Goal: Task Accomplishment & Management: Manage account settings

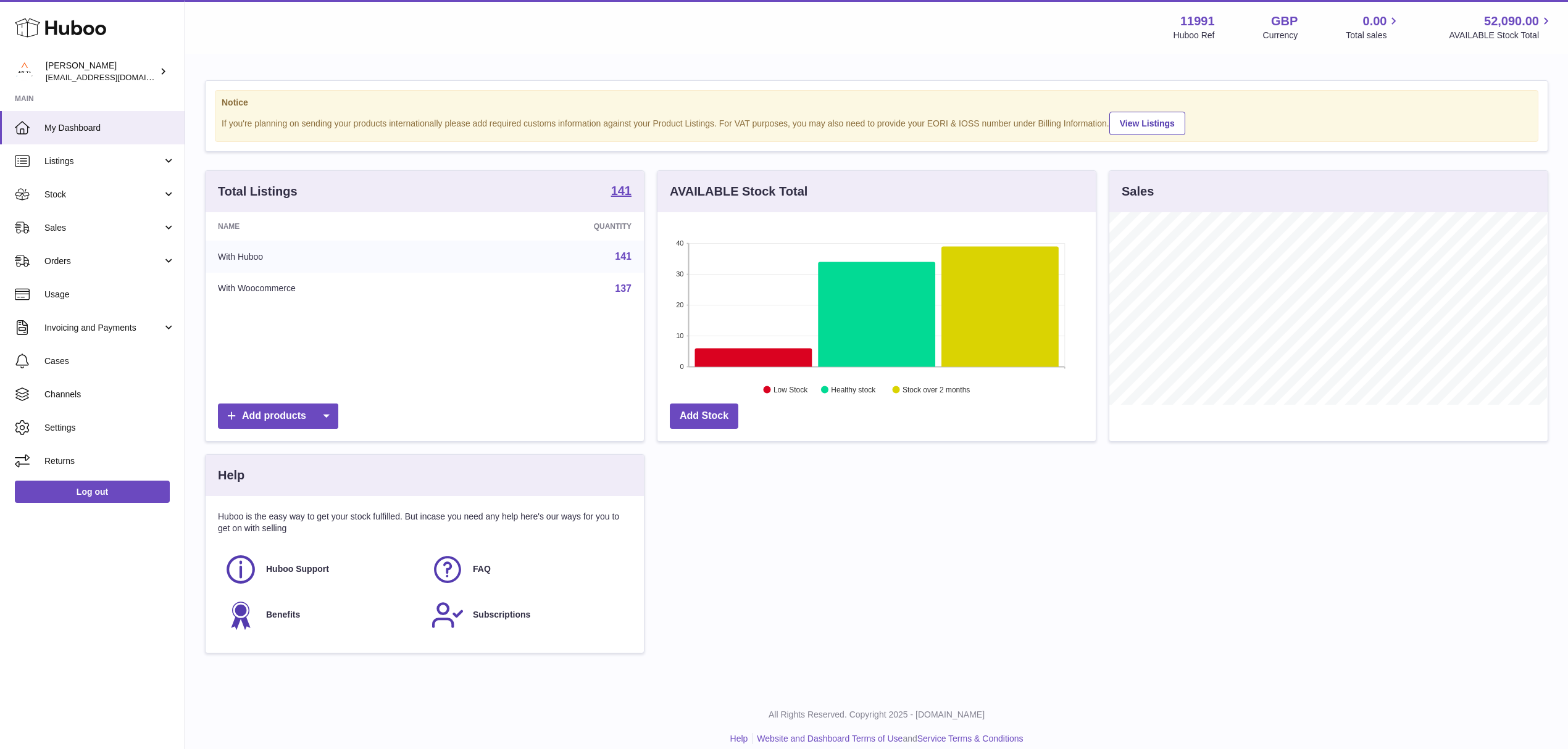
scroll to position [192, 438]
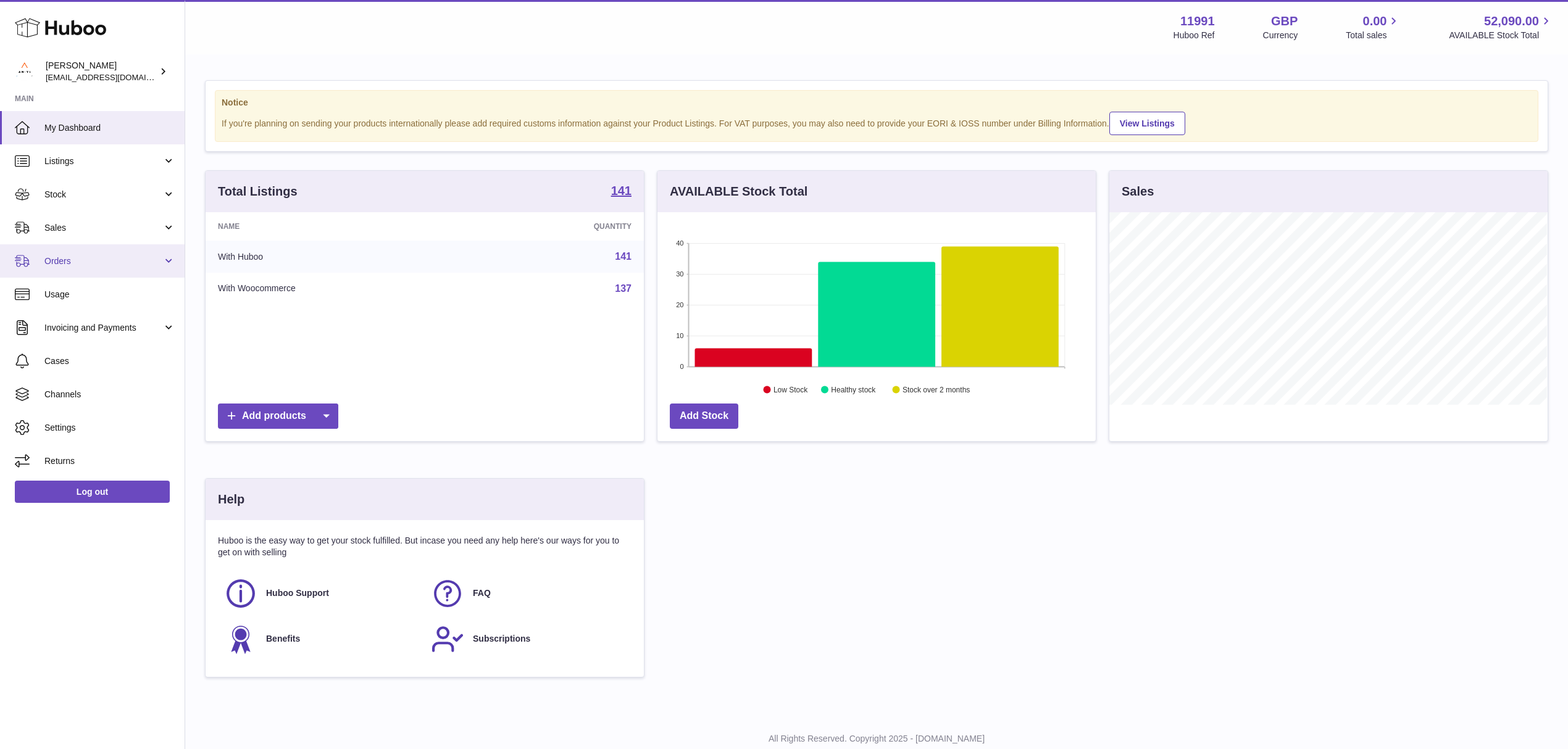
click at [158, 252] on link "Orders" at bounding box center [92, 261] width 185 height 34
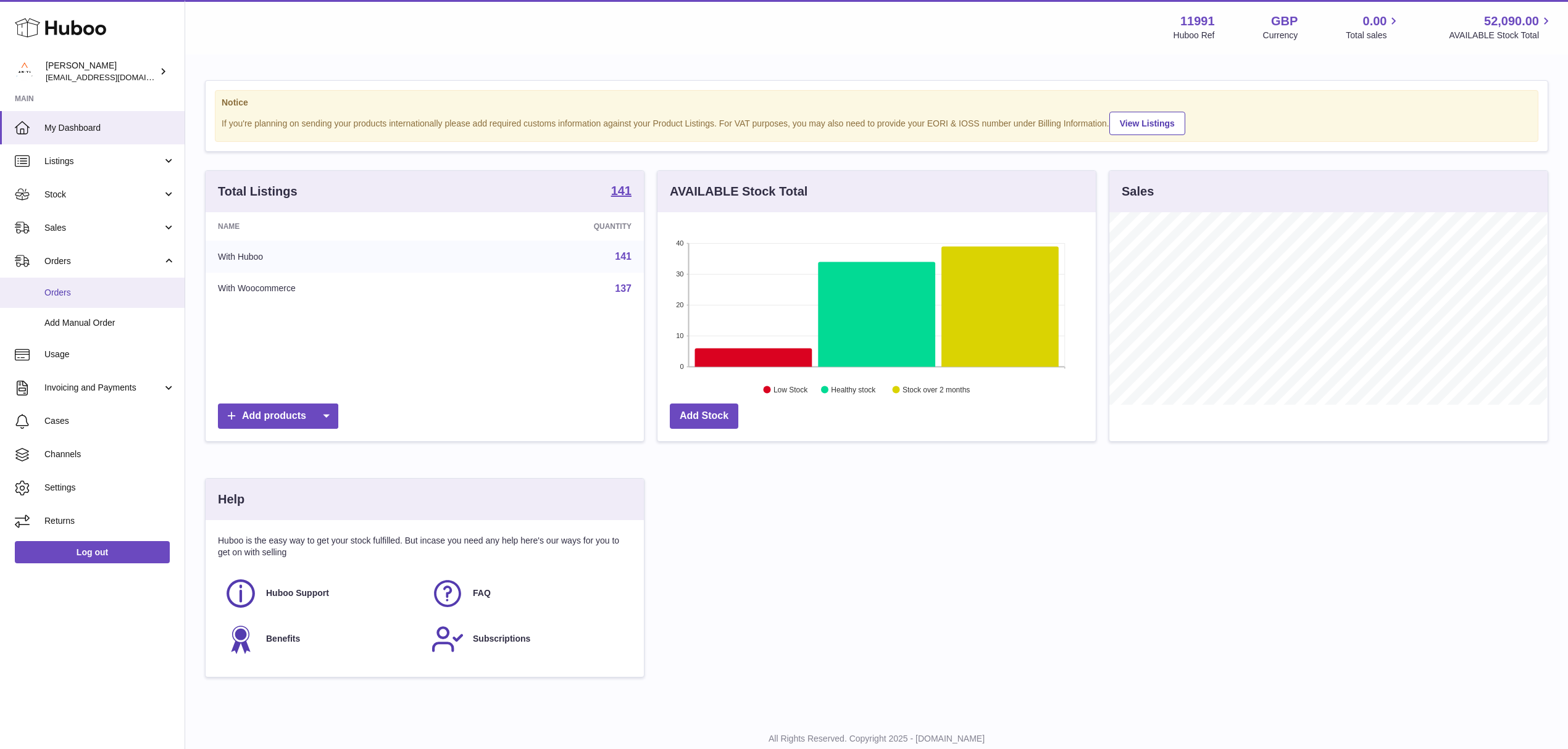
click at [130, 284] on link "Orders" at bounding box center [92, 292] width 185 height 30
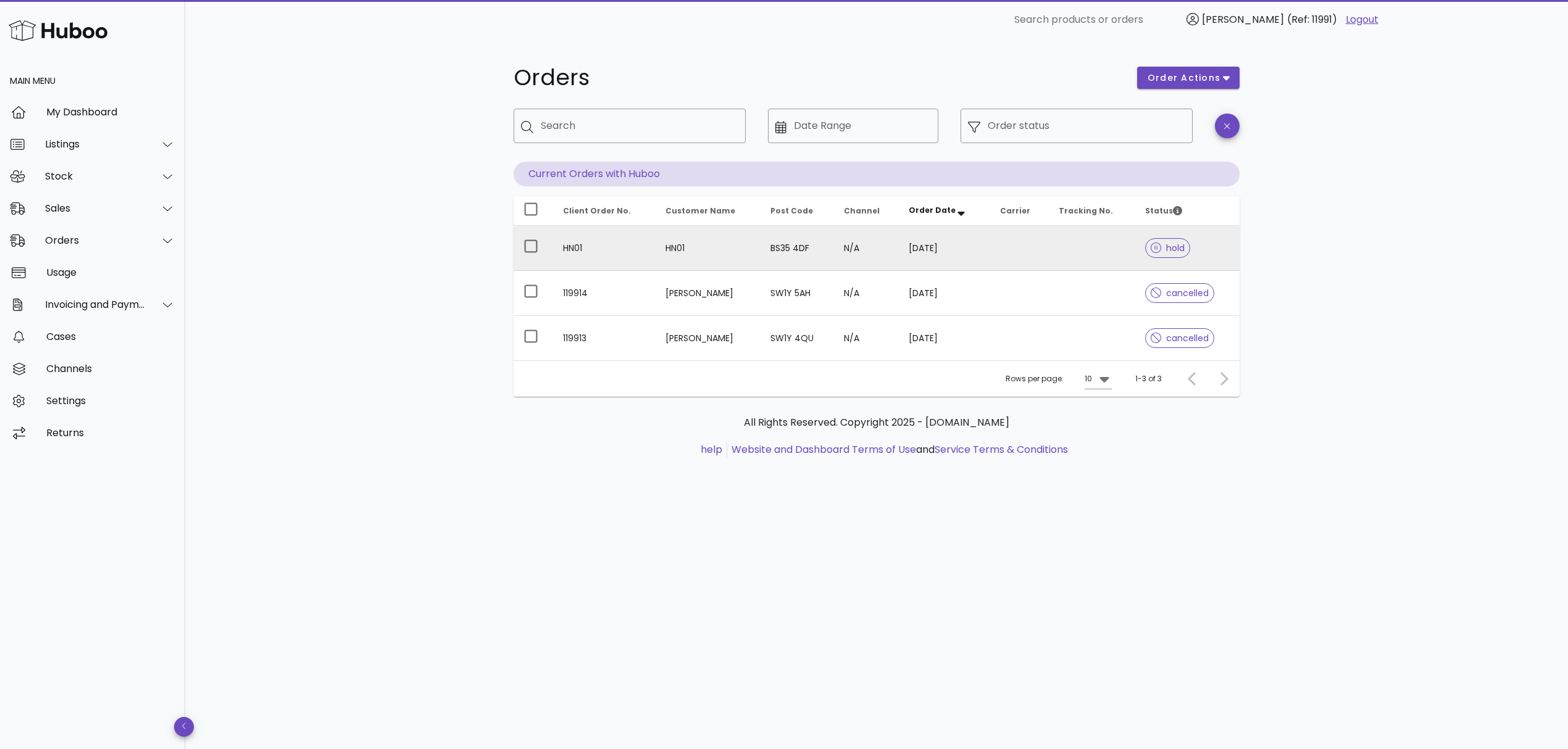
click at [1005, 257] on td at bounding box center [1019, 248] width 58 height 45
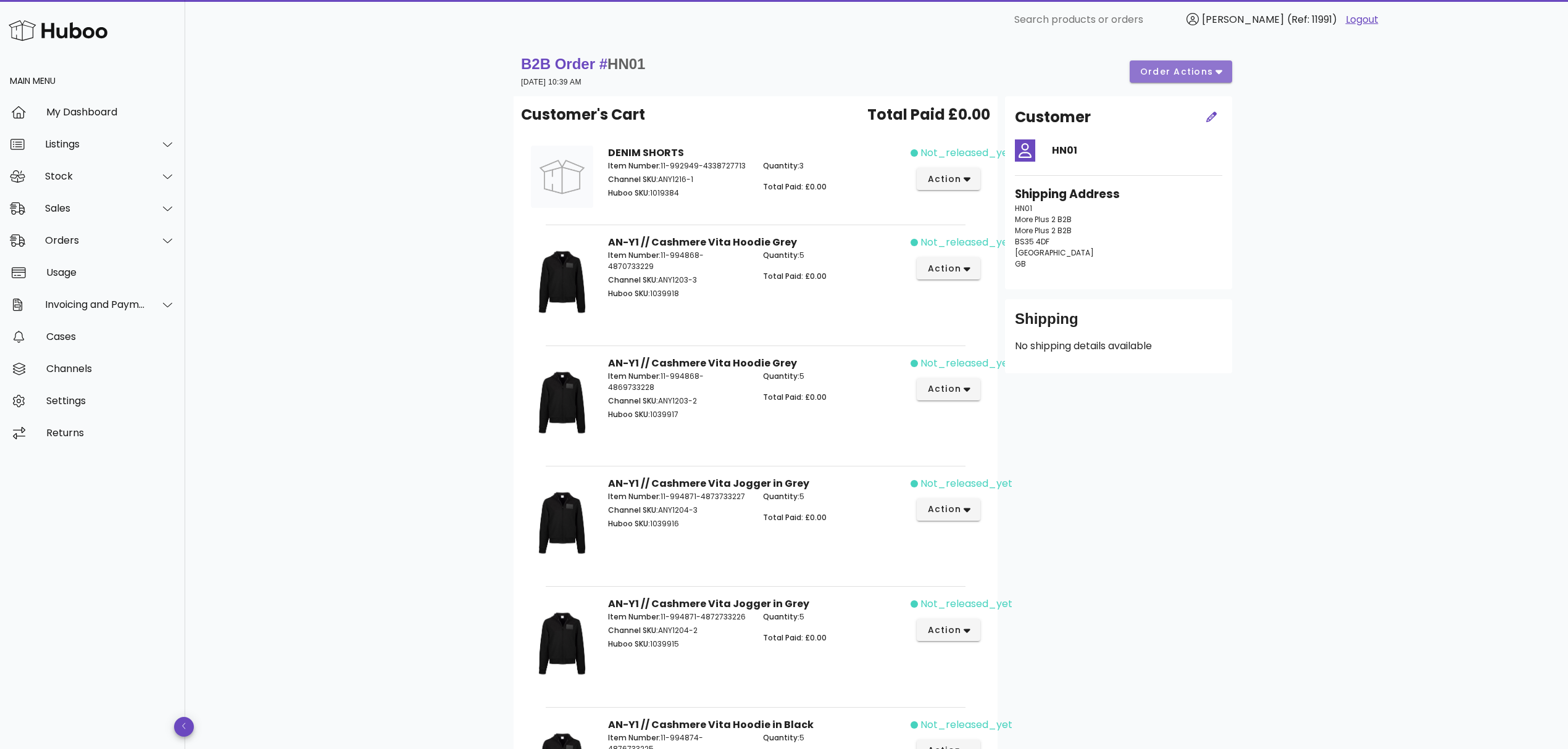
click at [1176, 73] on span "order actions" at bounding box center [1176, 72] width 74 height 13
click at [1178, 85] on div "Release" at bounding box center [1189, 81] width 93 height 32
